Goal: Task Accomplishment & Management: Manage account settings

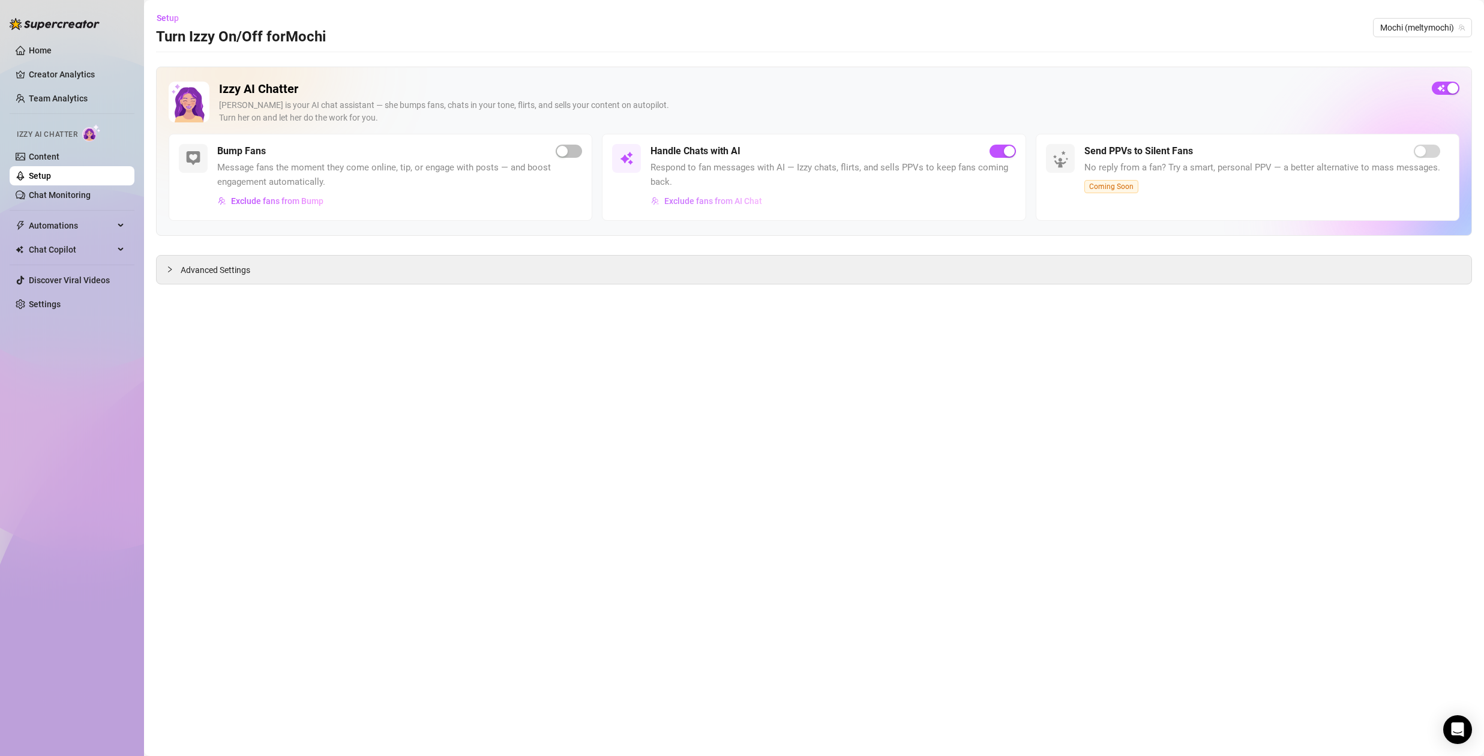
click at [718, 199] on span "Exclude fans from AI Chat" at bounding box center [713, 201] width 98 height 10
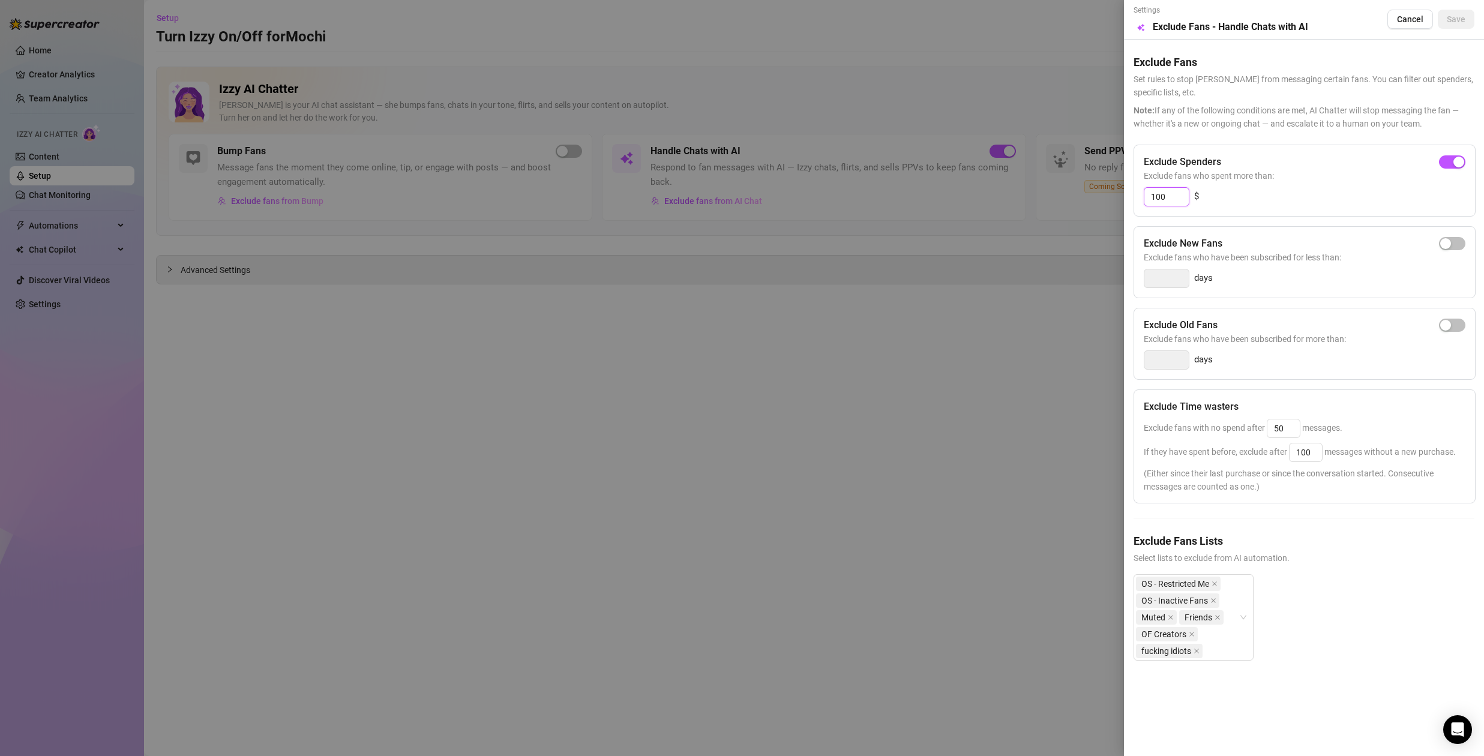
click at [1169, 200] on input "100" at bounding box center [1166, 197] width 44 height 18
type input "1"
click at [1446, 163] on div "button" at bounding box center [1445, 162] width 11 height 11
click at [1175, 199] on input "300" at bounding box center [1166, 197] width 44 height 18
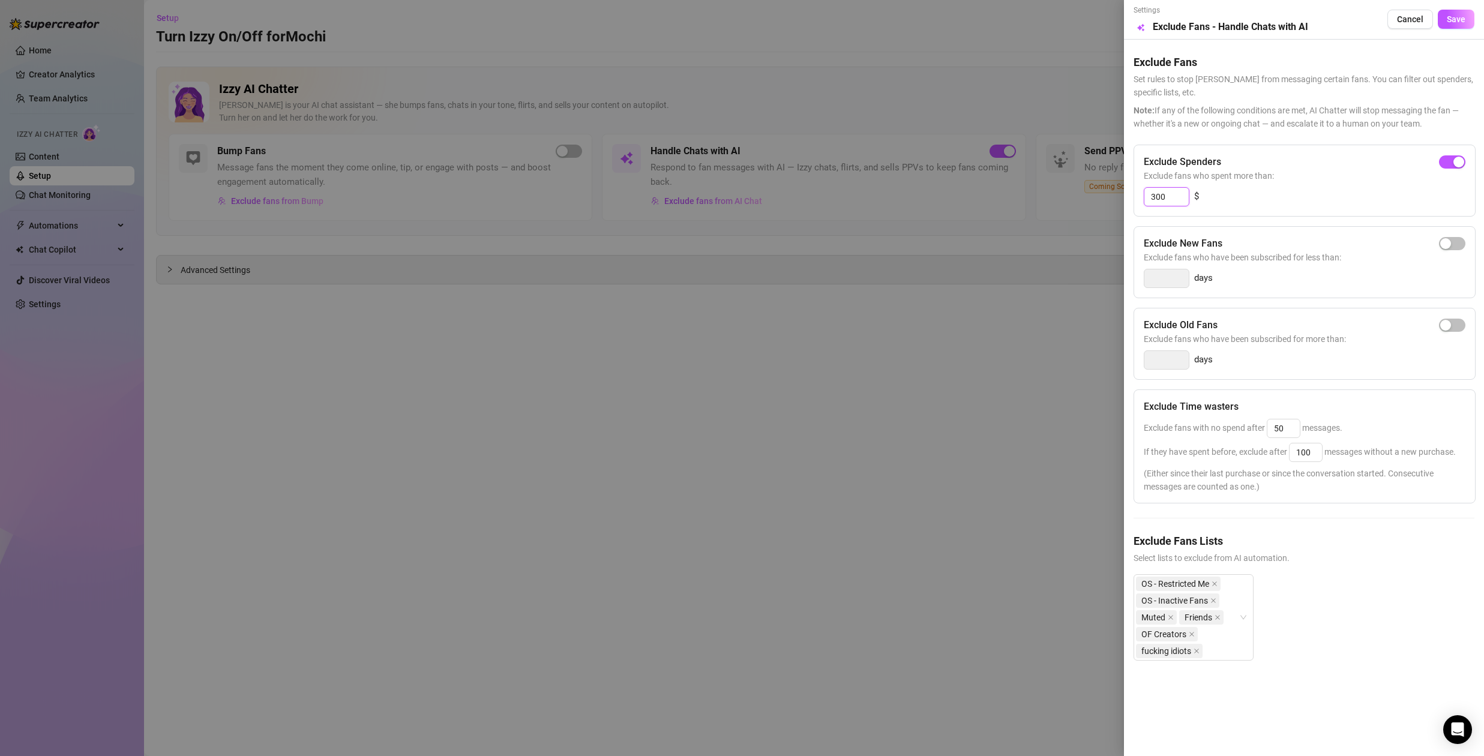
click at [1175, 199] on input "300" at bounding box center [1166, 197] width 44 height 18
type input "200"
click at [1456, 26] on button "Save" at bounding box center [1456, 19] width 37 height 19
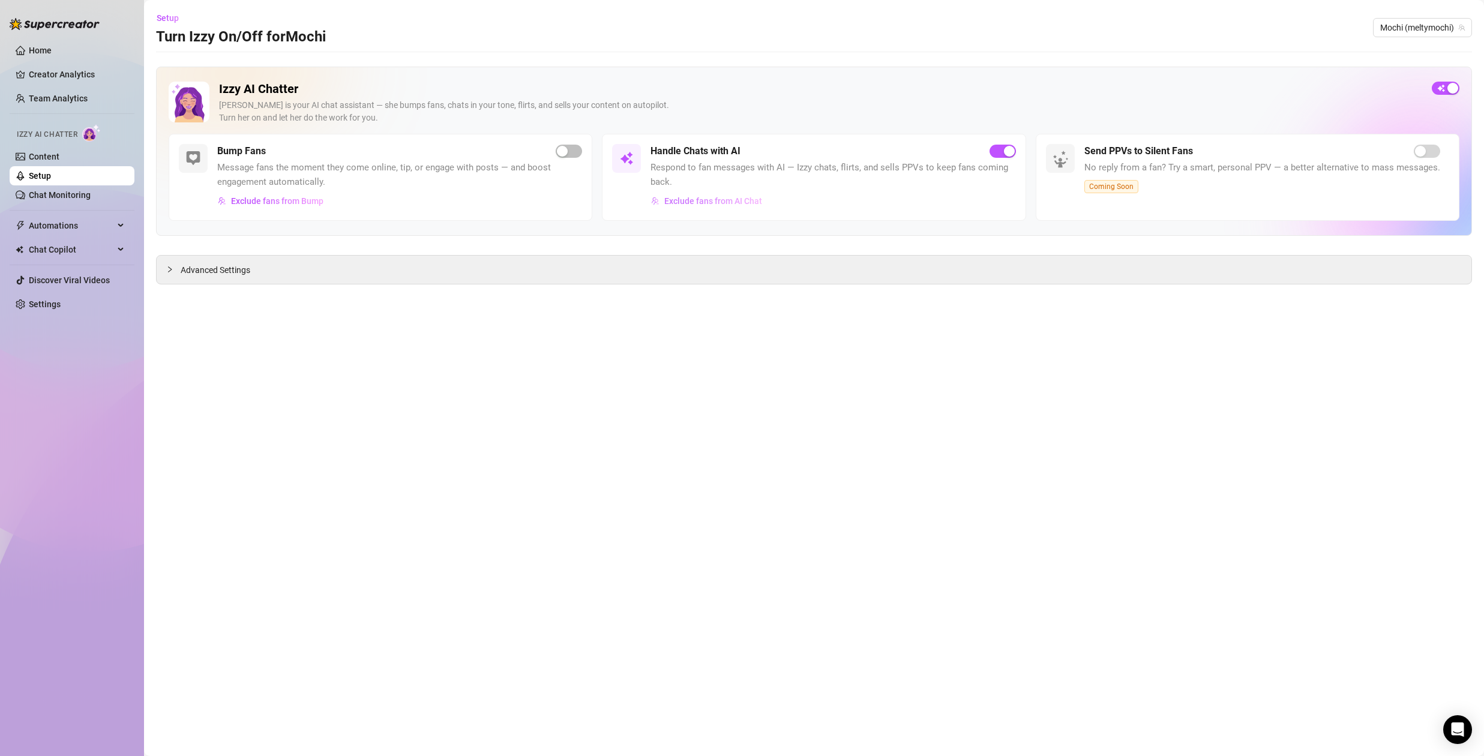
click at [679, 202] on span "Exclude fans from AI Chat" at bounding box center [713, 201] width 98 height 10
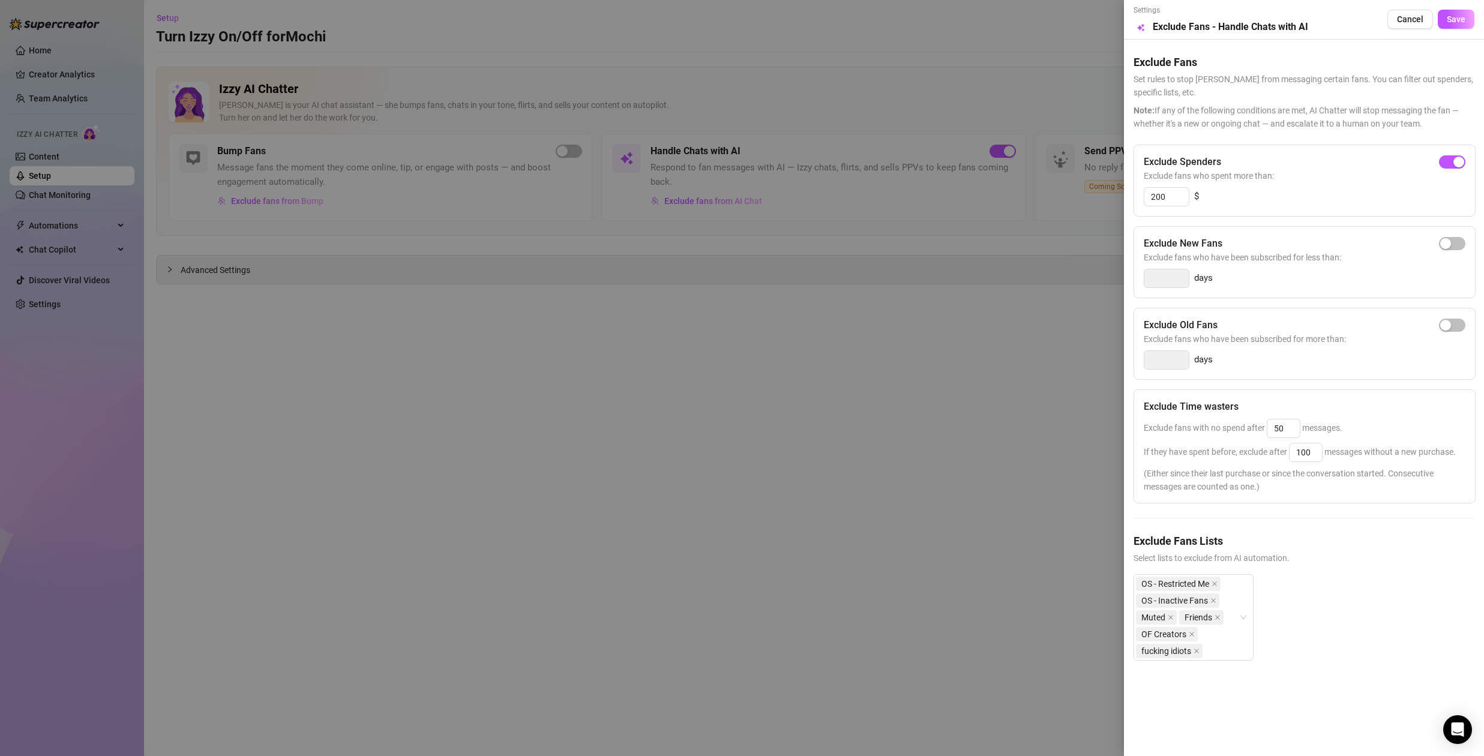
click at [849, 394] on div at bounding box center [742, 378] width 1484 height 756
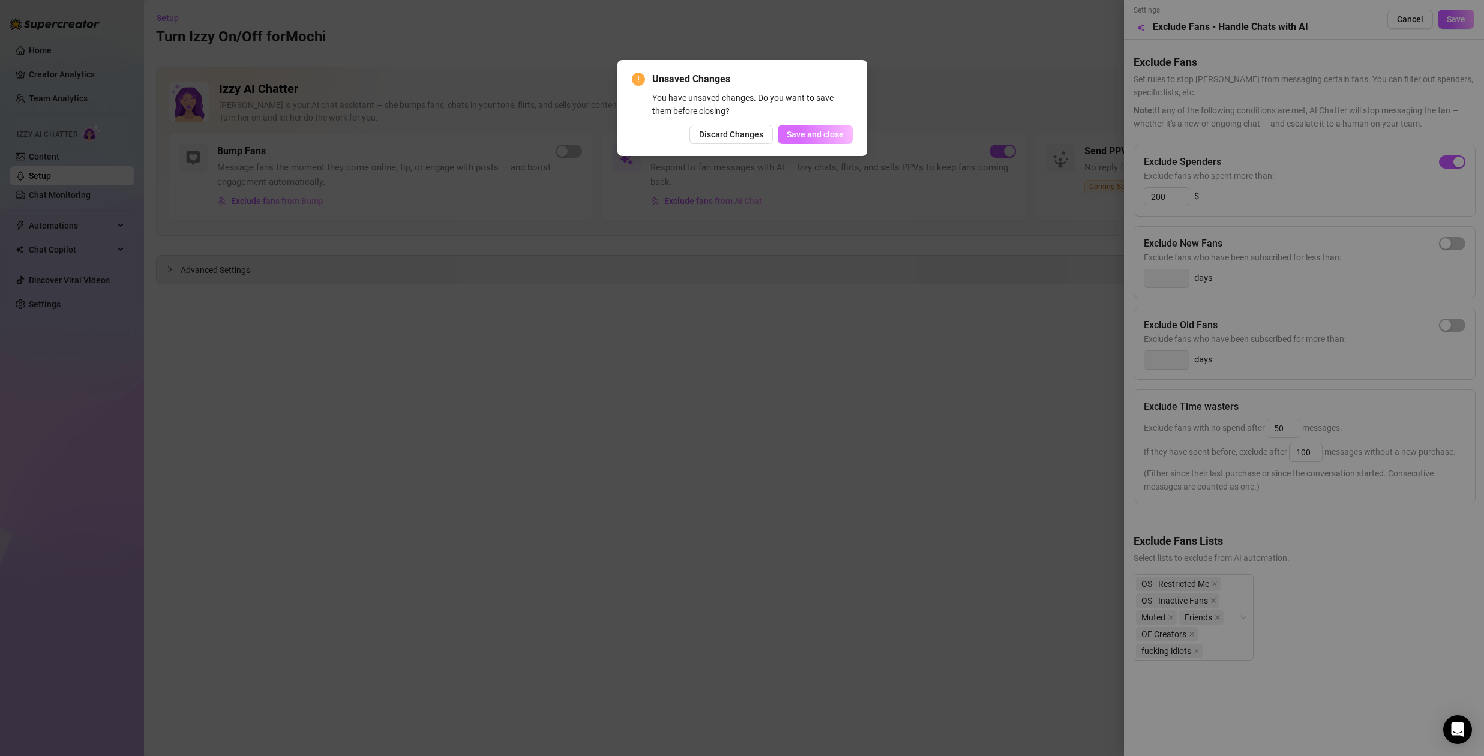
click at [813, 133] on span "Save and close" at bounding box center [815, 135] width 57 height 10
